Goal: Task Accomplishment & Management: Manage account settings

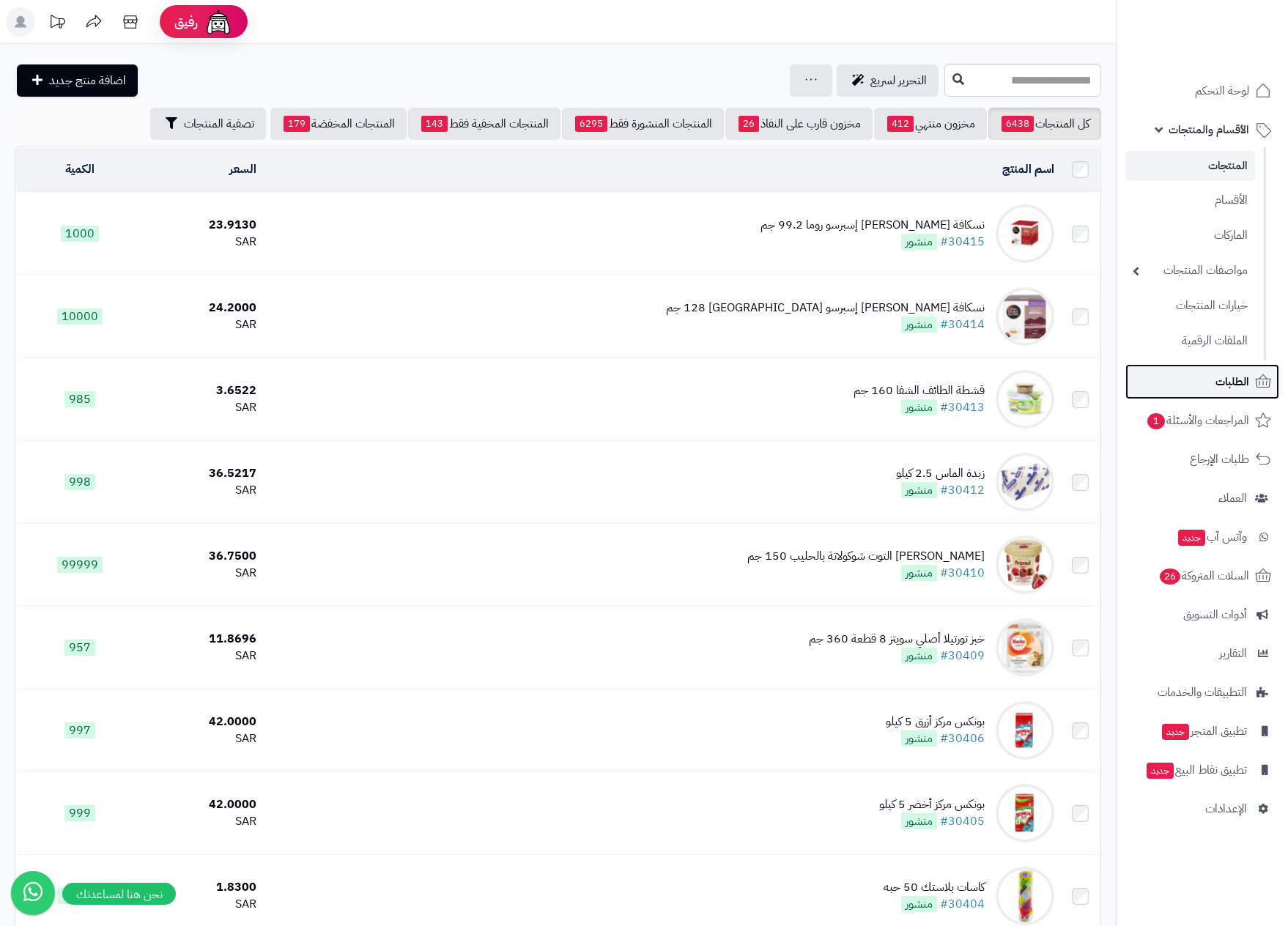
click at [1212, 376] on link "الطلبات" at bounding box center [1202, 382] width 154 height 35
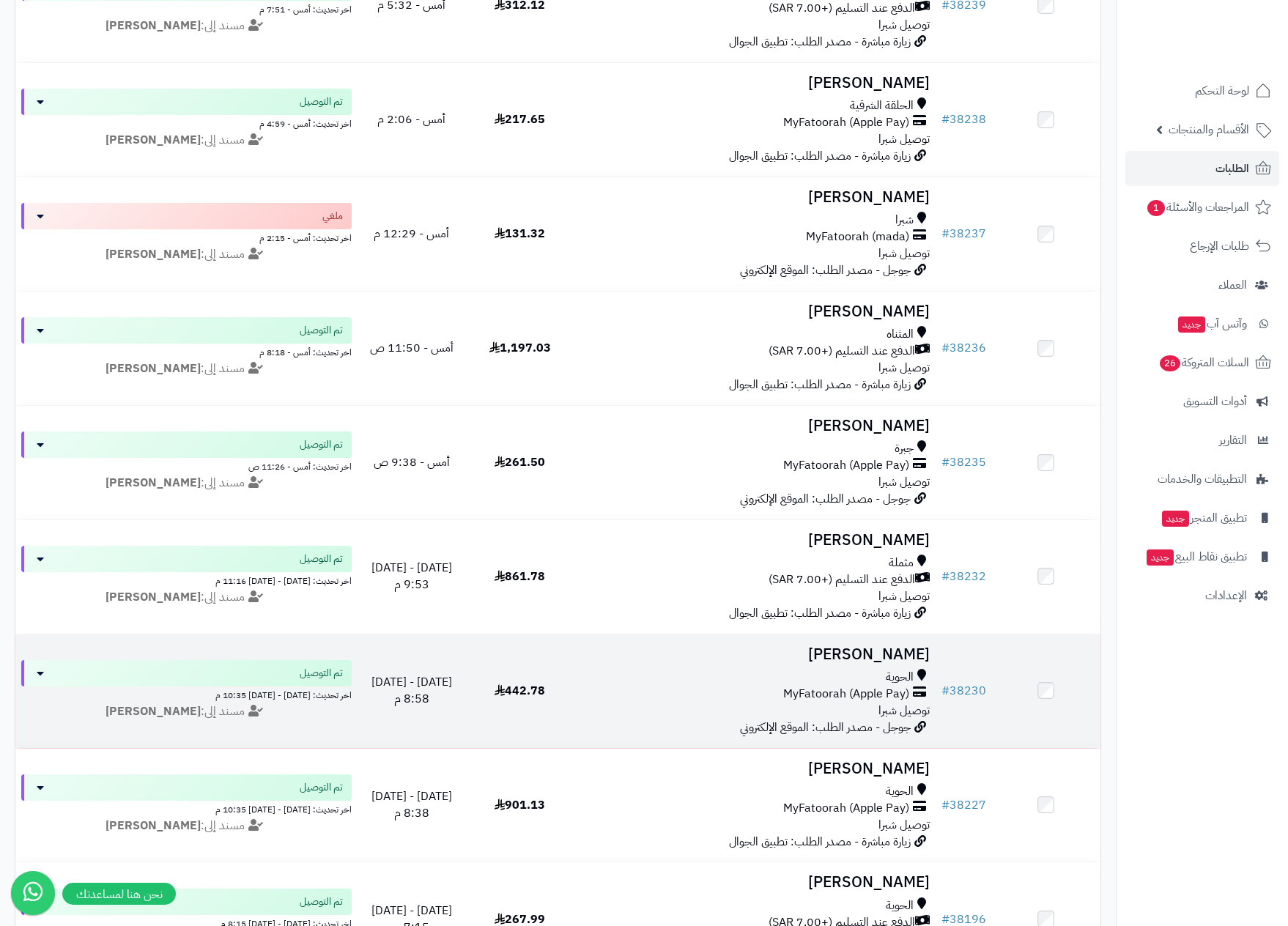
scroll to position [549, 0]
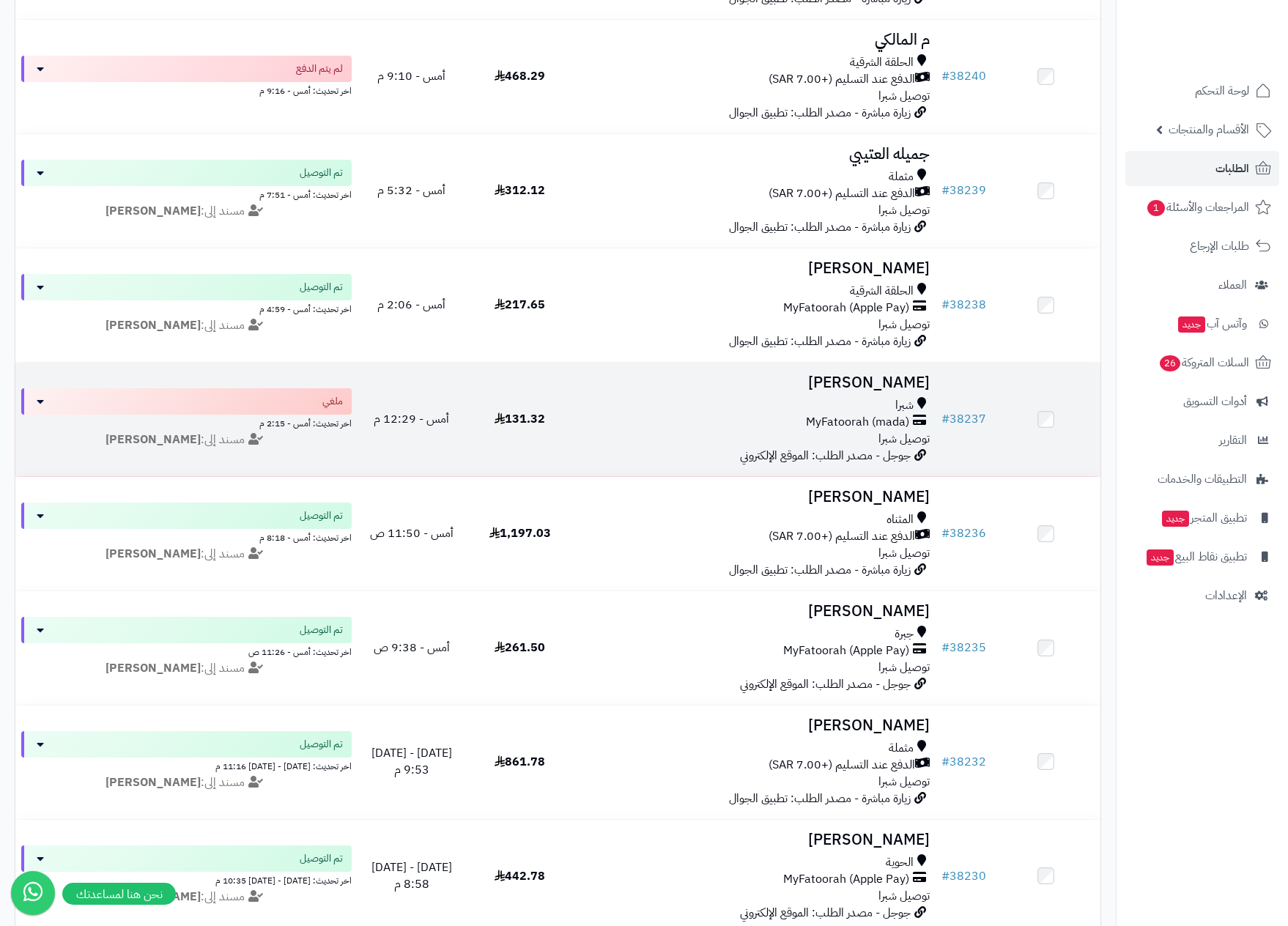
click at [780, 416] on div "MyFatoorah (mada)" at bounding box center [755, 422] width 350 height 17
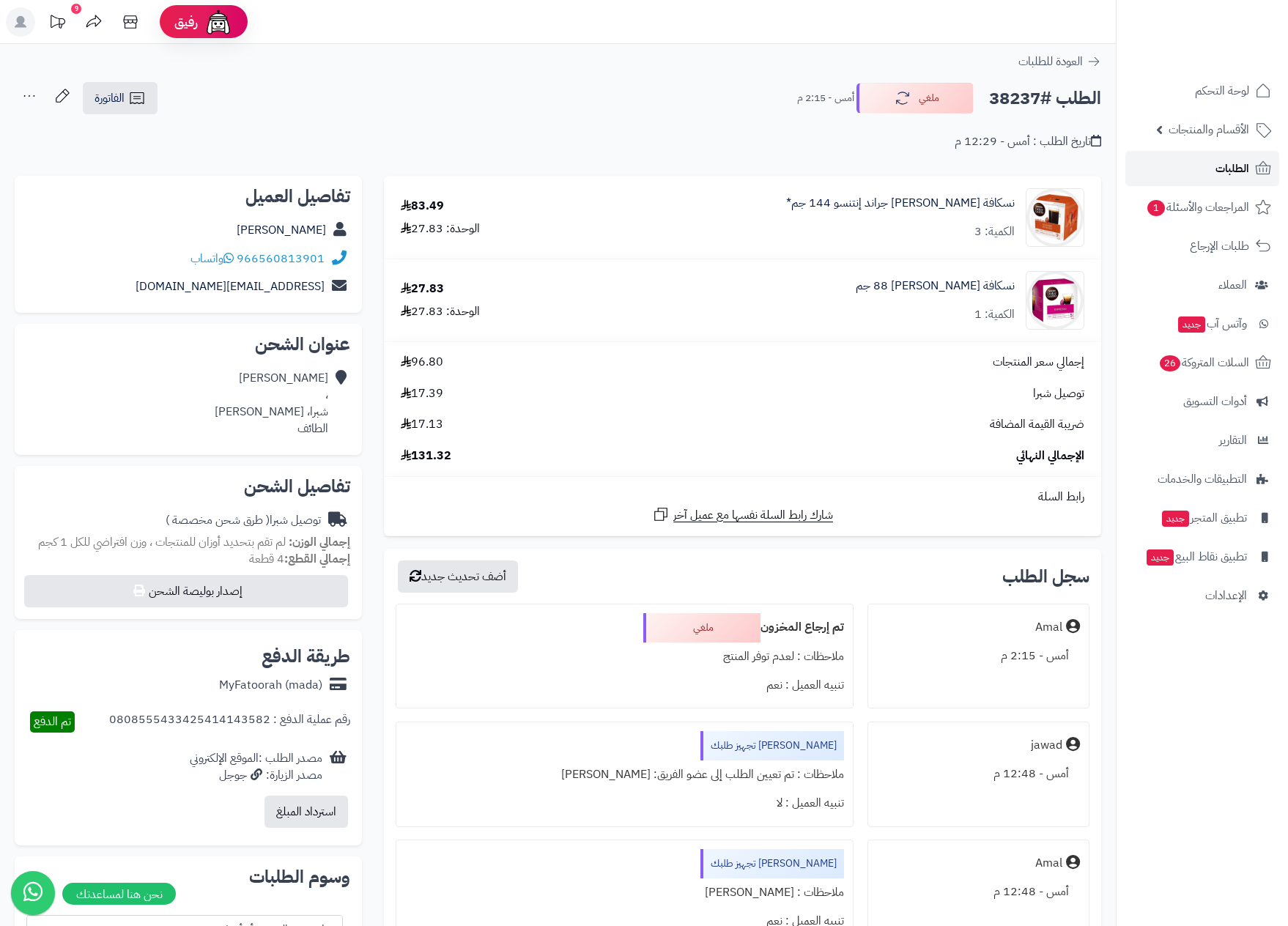
click at [1217, 161] on span "الطلبات" at bounding box center [1233, 169] width 34 height 20
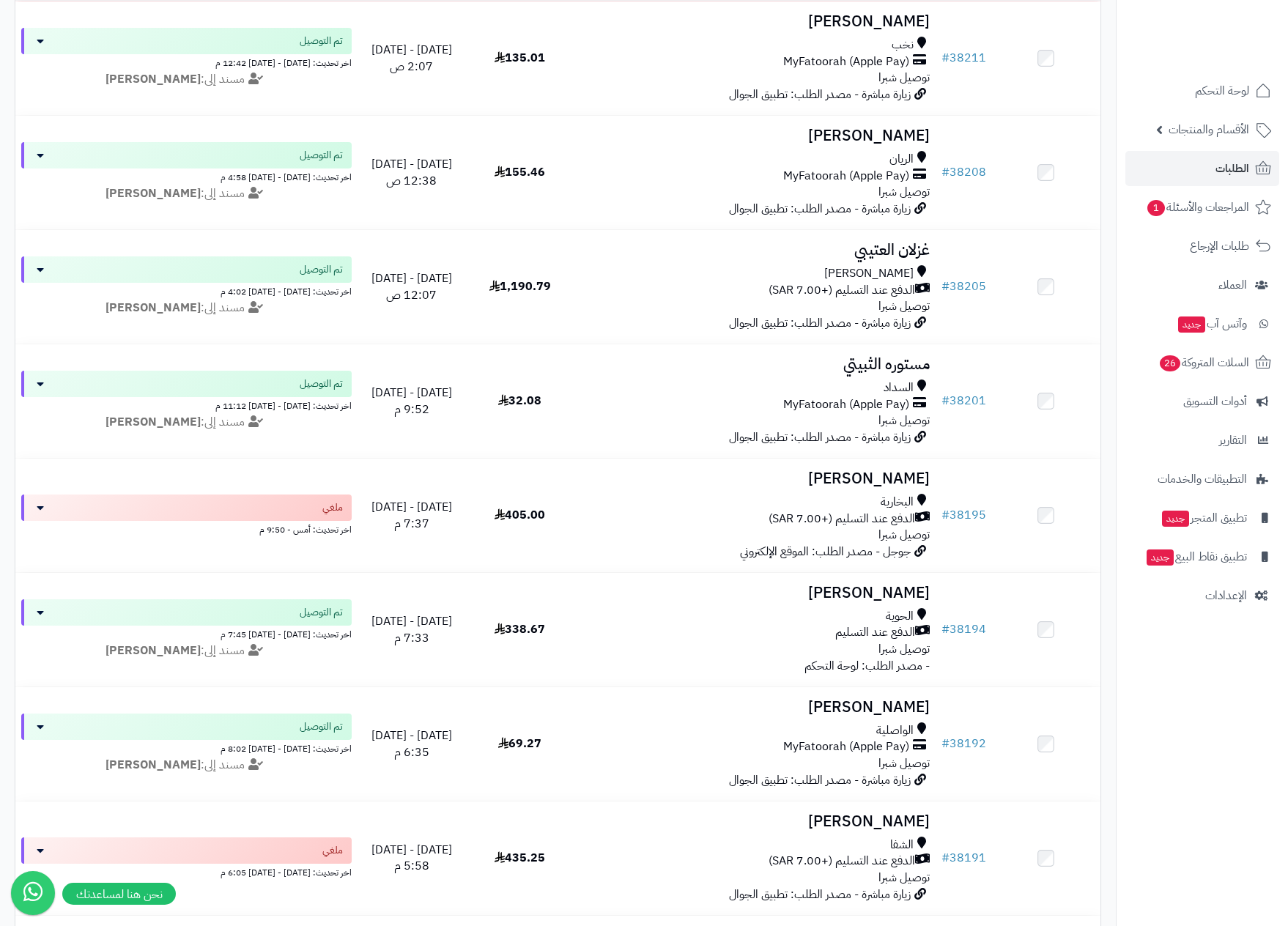
scroll to position [2637, 0]
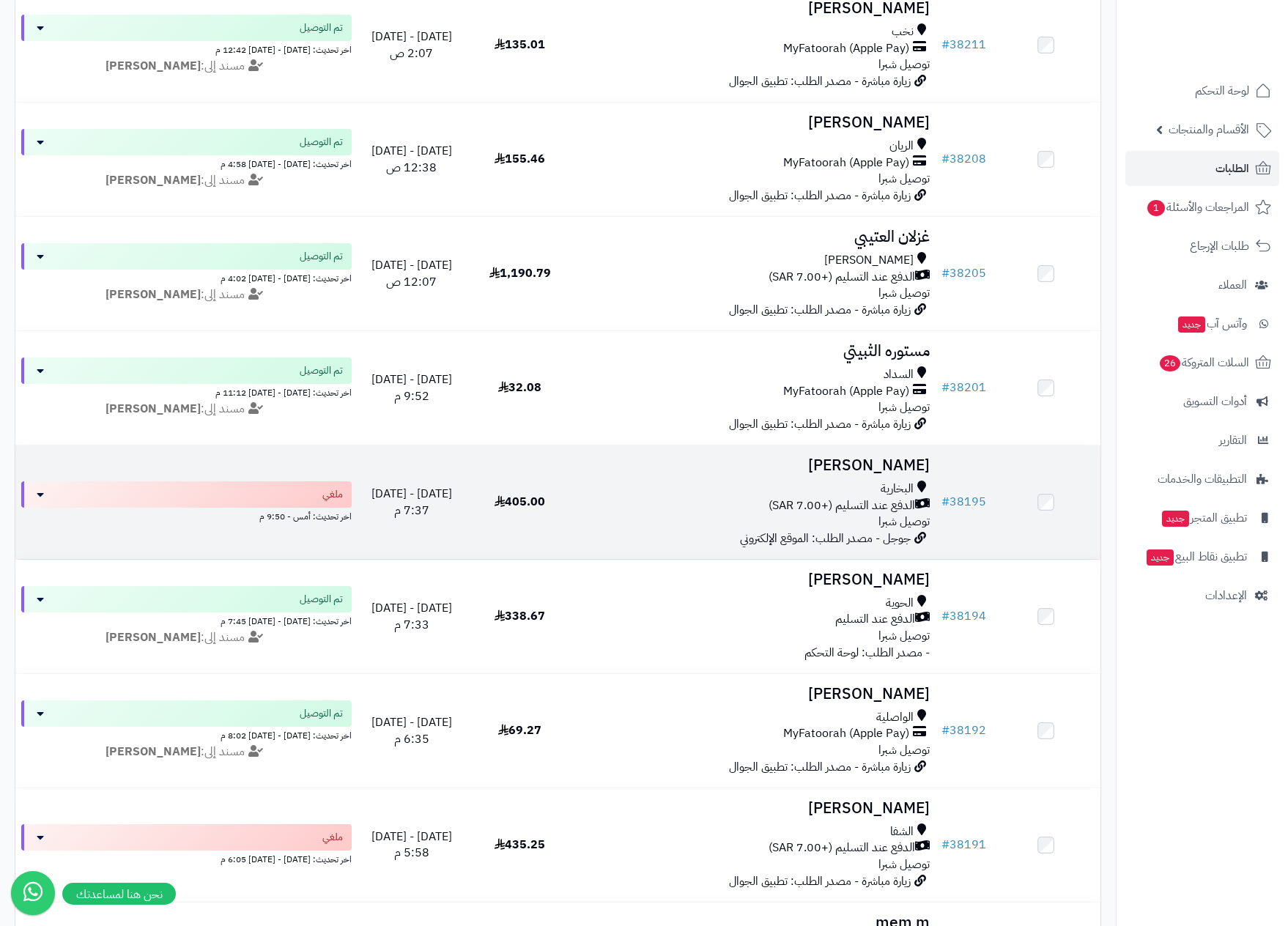
click at [769, 497] on div "البخارية" at bounding box center [755, 489] width 350 height 17
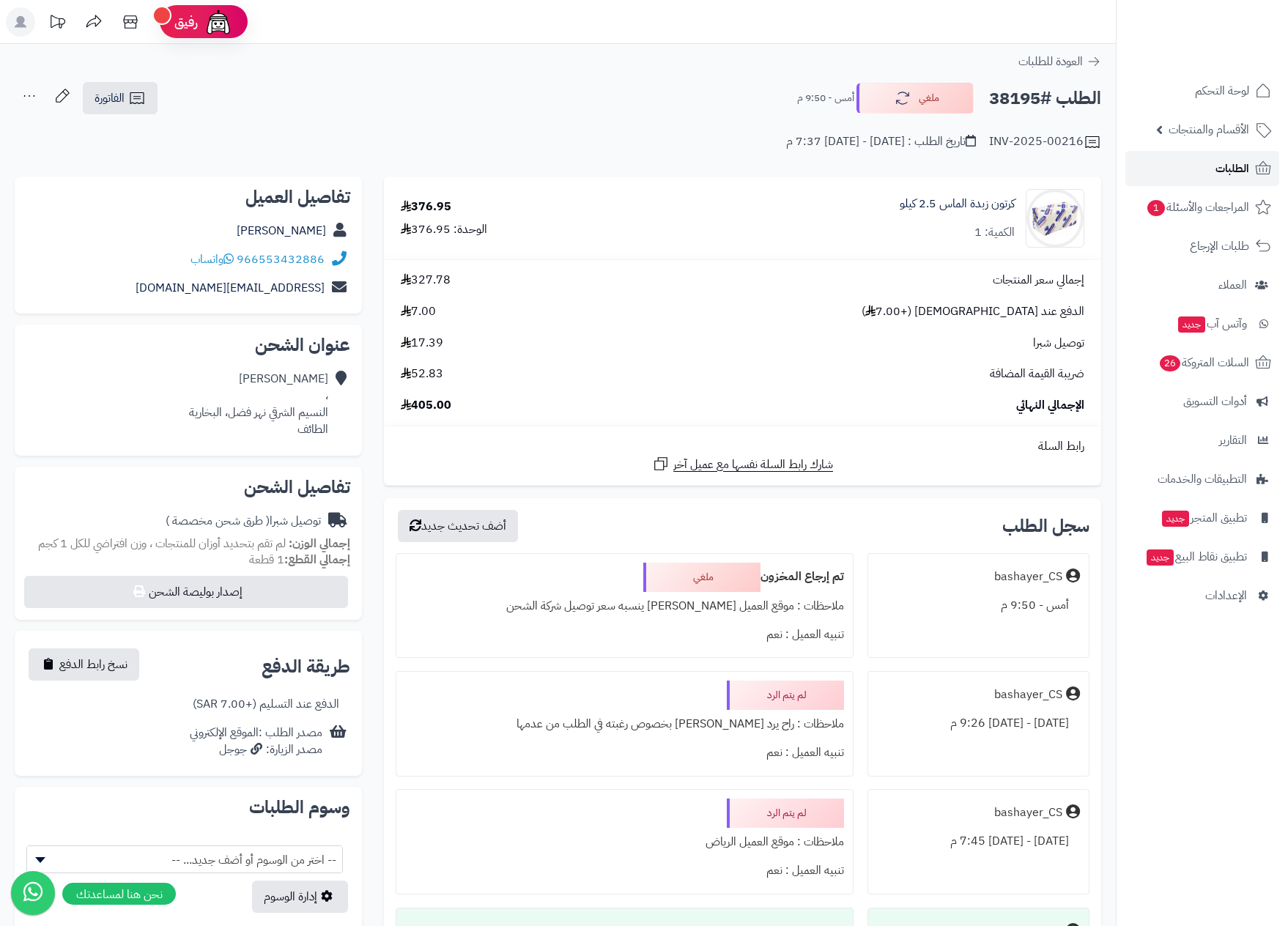
click at [1220, 161] on span "الطلبات" at bounding box center [1233, 169] width 34 height 20
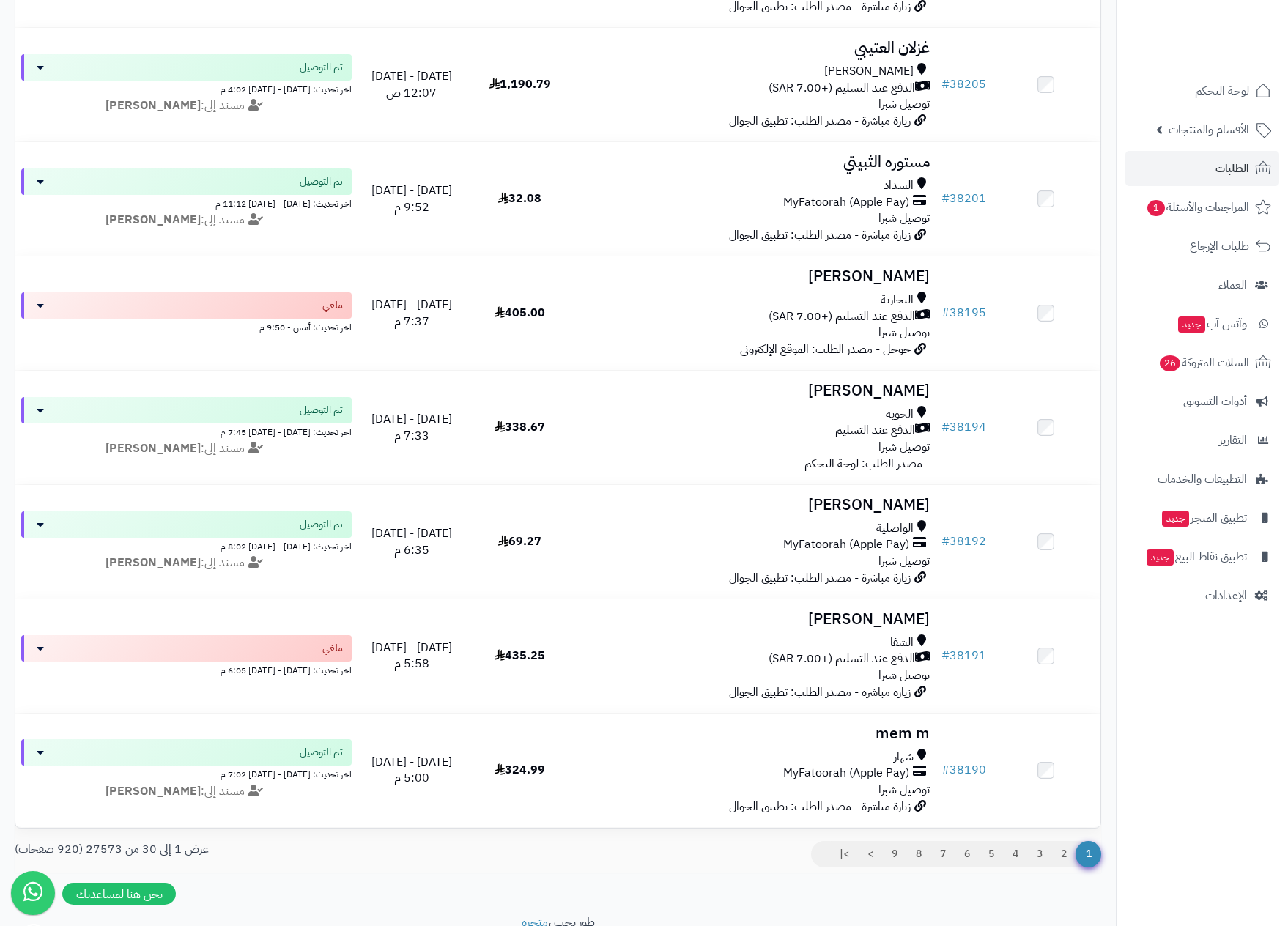
scroll to position [2857, 0]
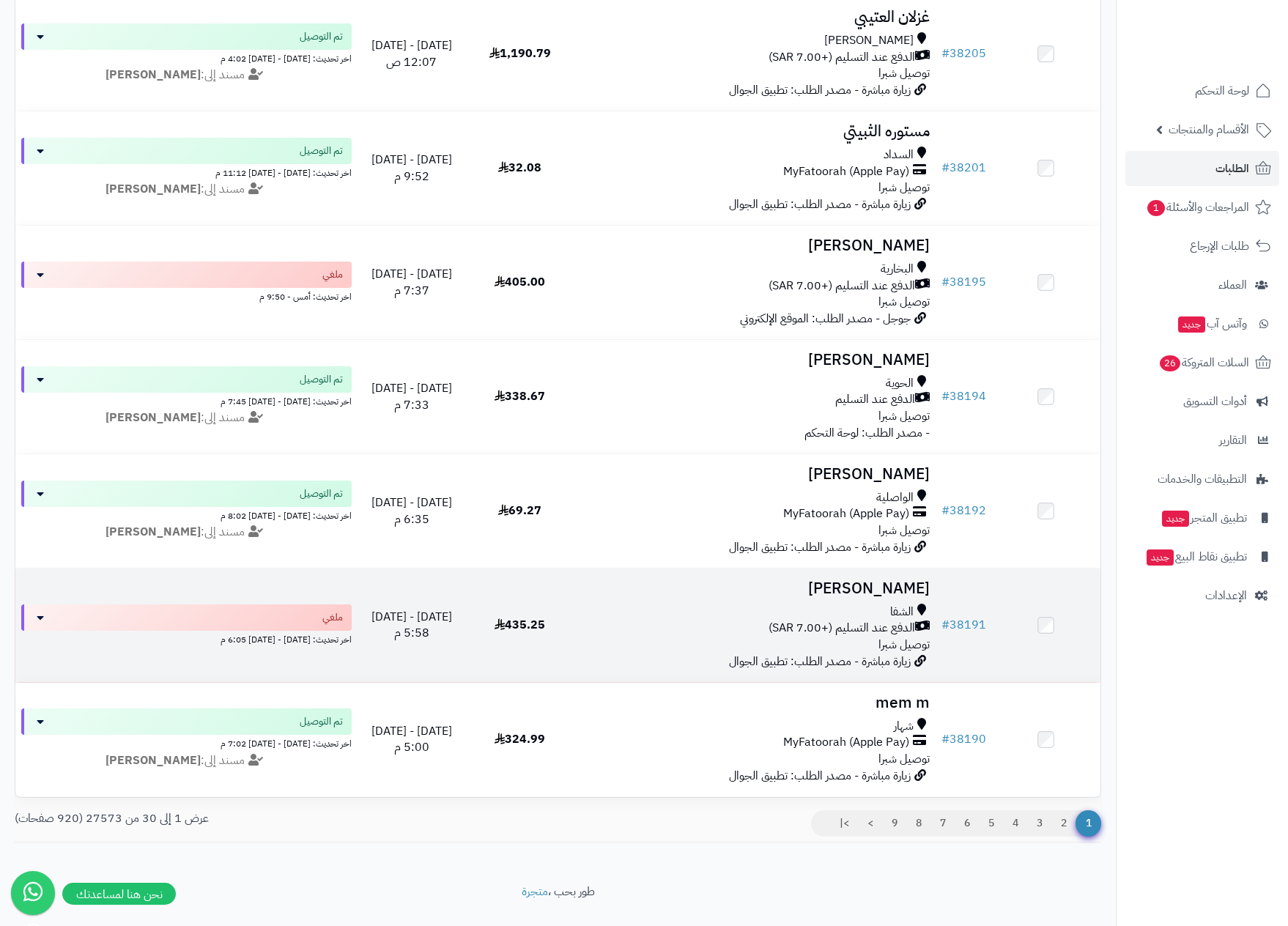
click at [754, 621] on div "الشفا" at bounding box center [755, 612] width 350 height 17
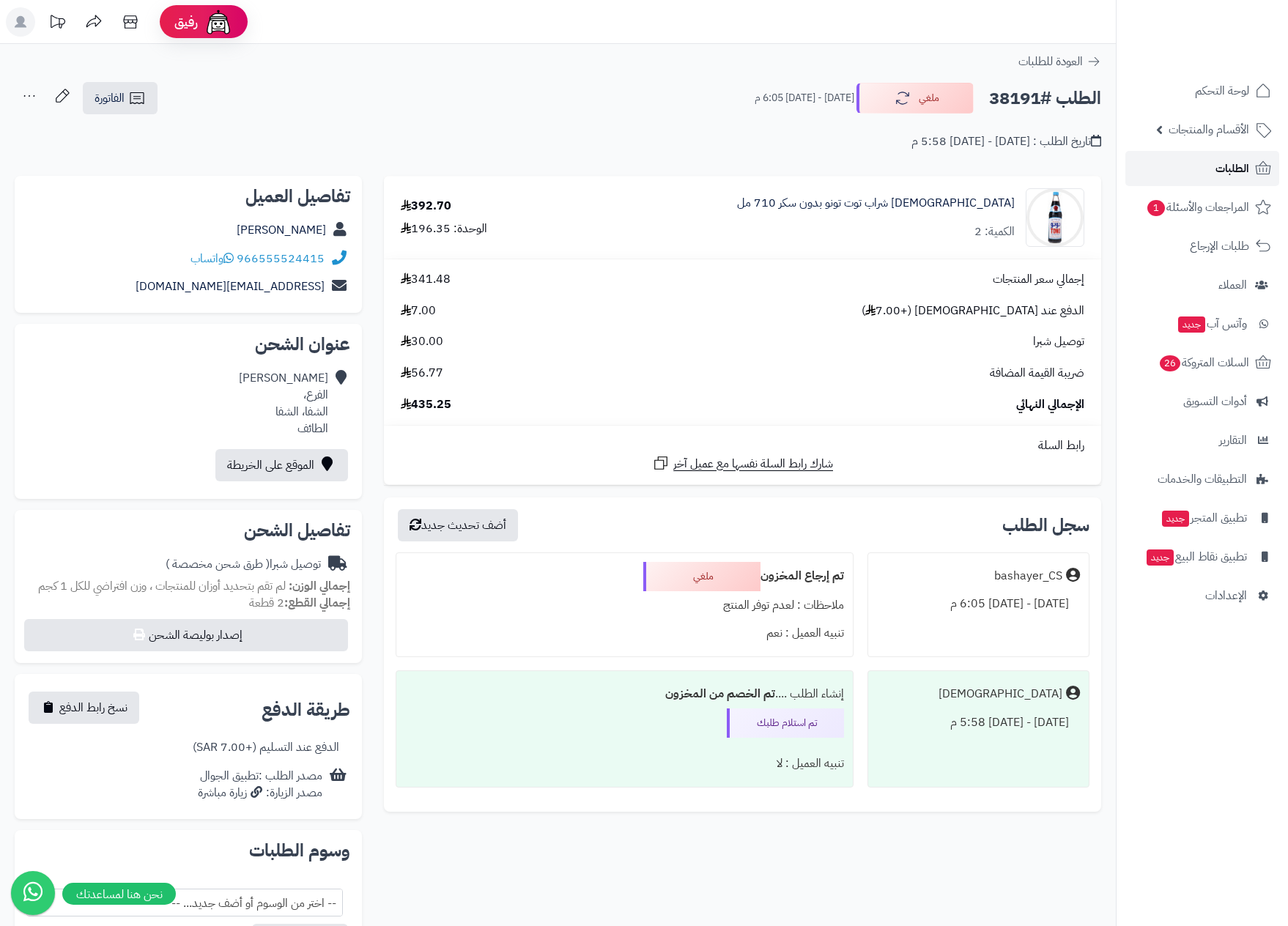
click at [1220, 161] on span "الطلبات" at bounding box center [1233, 169] width 34 height 20
